Goal: Navigation & Orientation: Go to known website

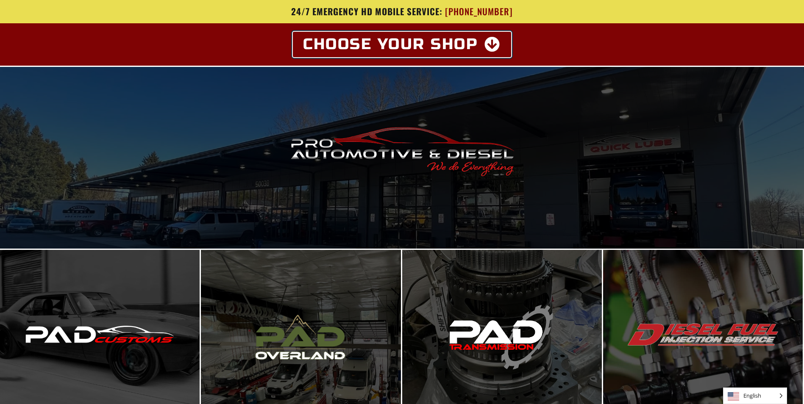
click at [492, 47] on icon at bounding box center [492, 44] width 17 height 15
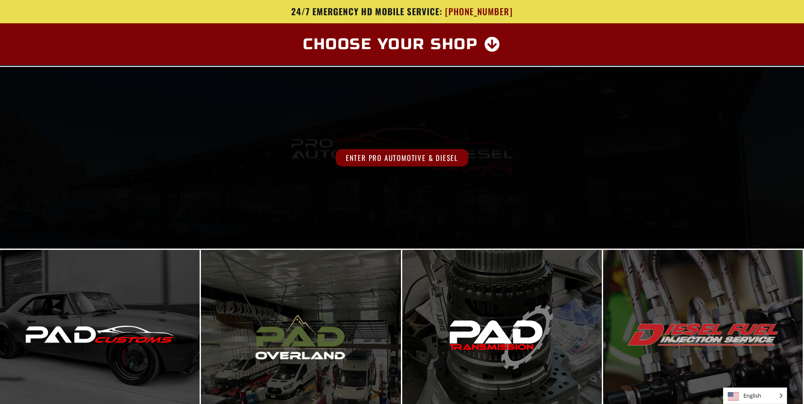
click at [388, 157] on span "Enter Pro Automotive & Diesel" at bounding box center [402, 157] width 133 height 17
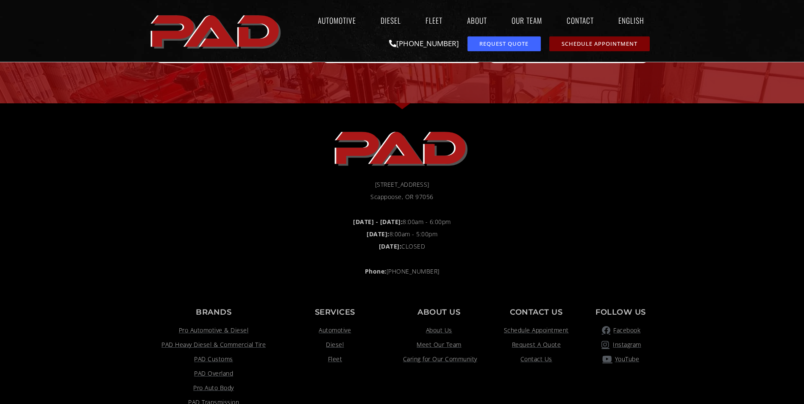
scroll to position [593, 0]
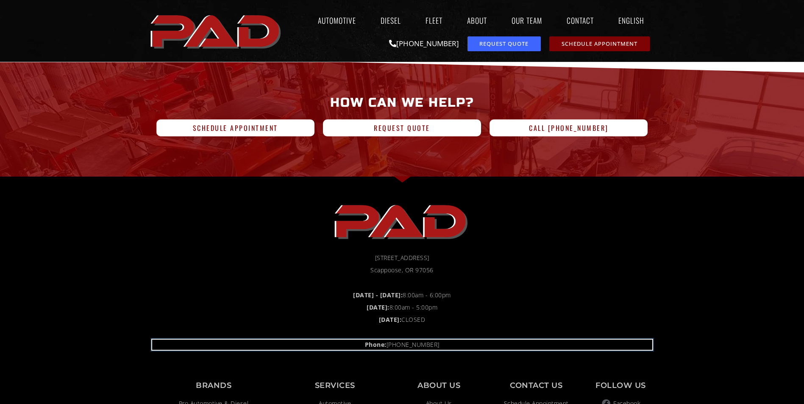
drag, startPoint x: 513, startPoint y: 258, endPoint x: 75, endPoint y: 154, distance: 451.1
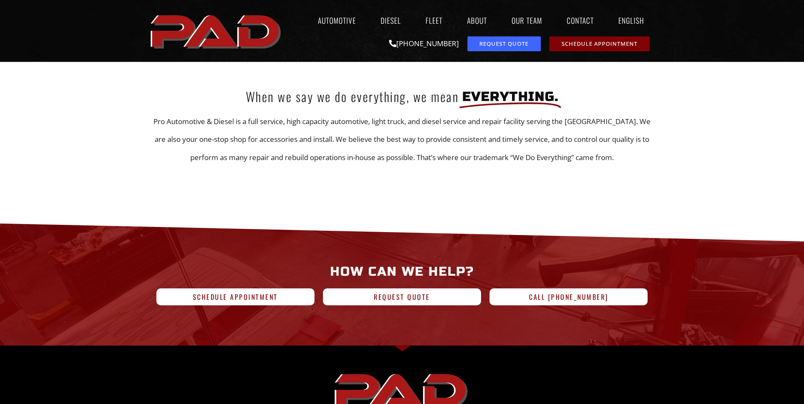
scroll to position [339, 0]
